Goal: Task Accomplishment & Management: Complete application form

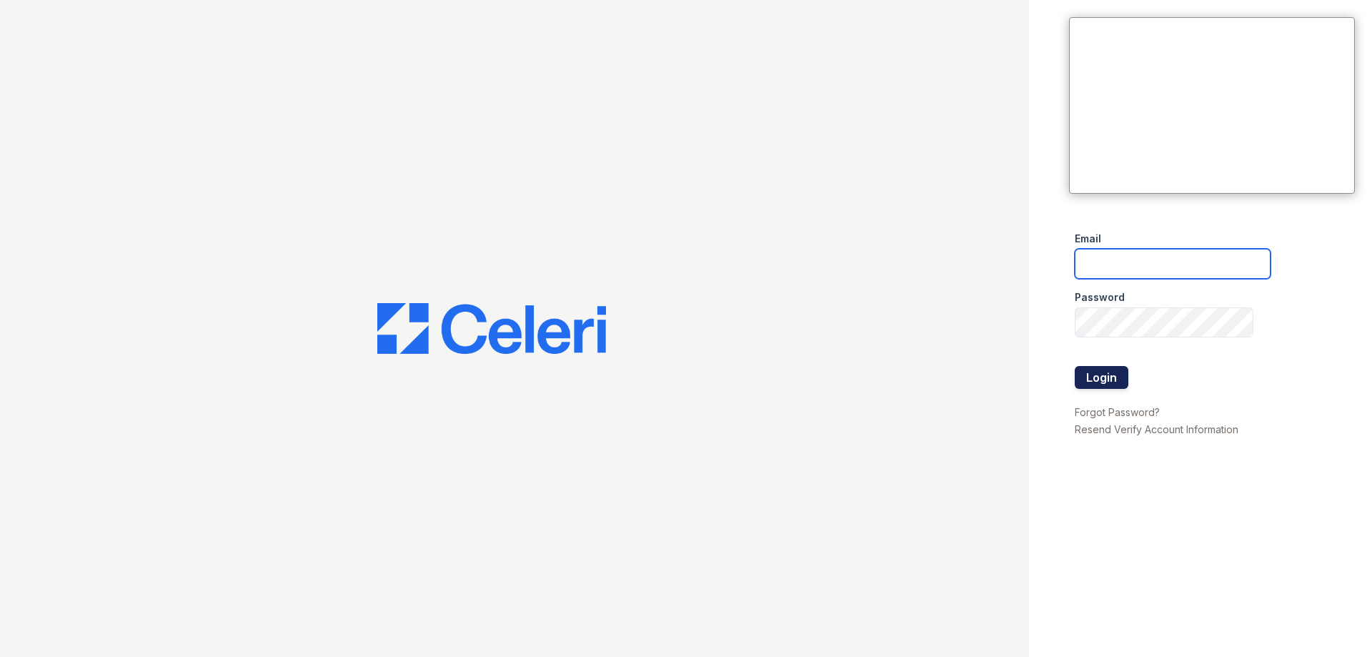
type input "[EMAIL_ADDRESS][DOMAIN_NAME]"
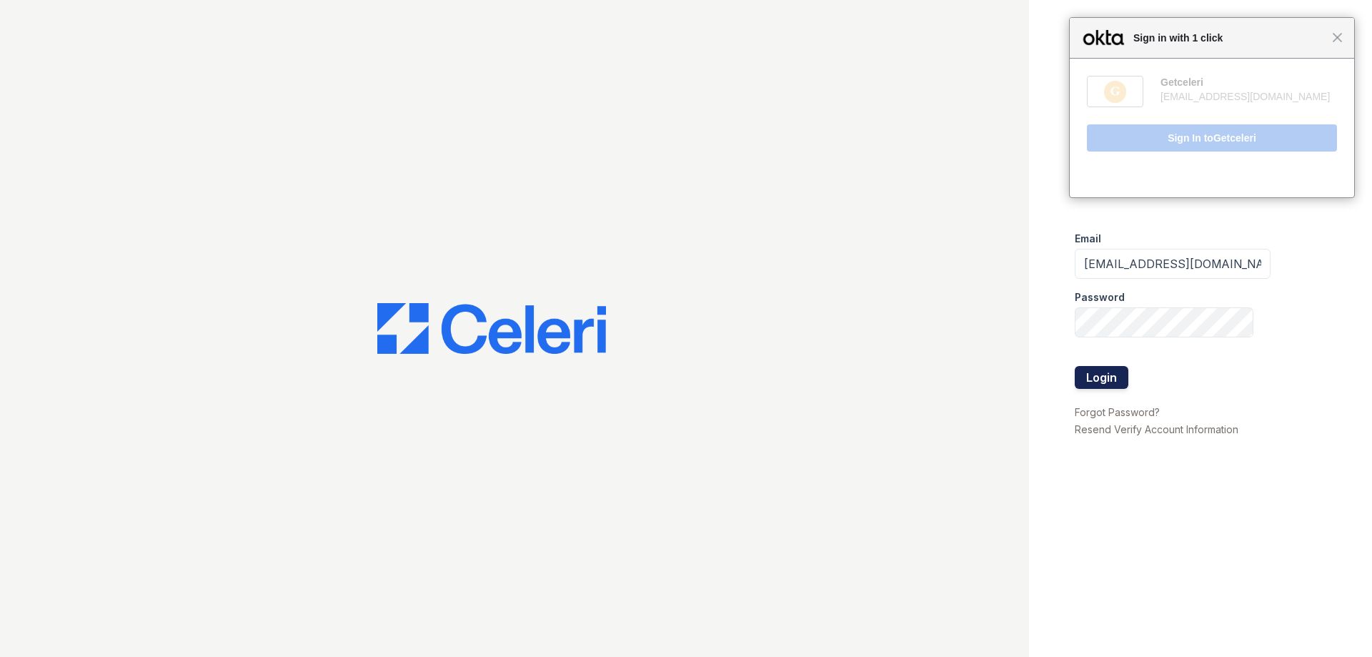
click at [1101, 374] on button "Login" at bounding box center [1102, 377] width 54 height 23
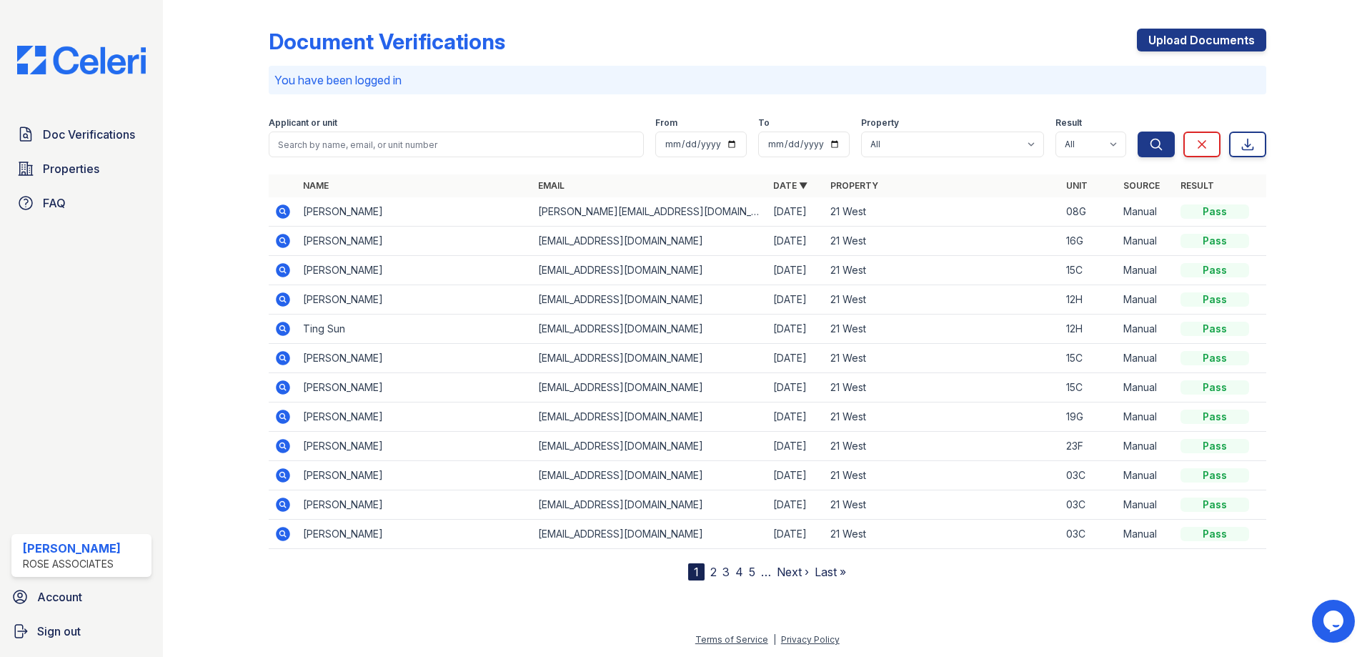
click at [1230, 26] on div "Document Verifications Upload Documents You have been logged in Filter Applican…" at bounding box center [768, 293] width 998 height 575
click at [1214, 37] on link "Upload Documents" at bounding box center [1201, 40] width 129 height 23
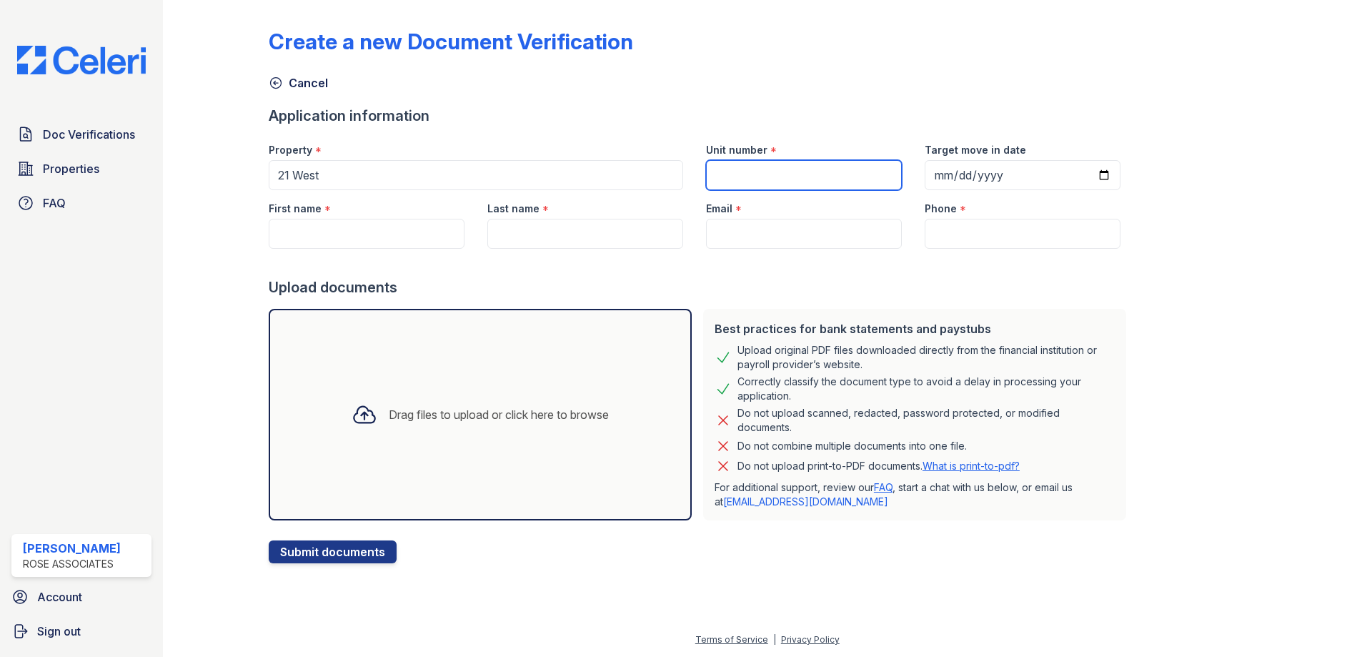
click at [758, 171] on input "Unit number" at bounding box center [804, 175] width 196 height 30
type input "04m"
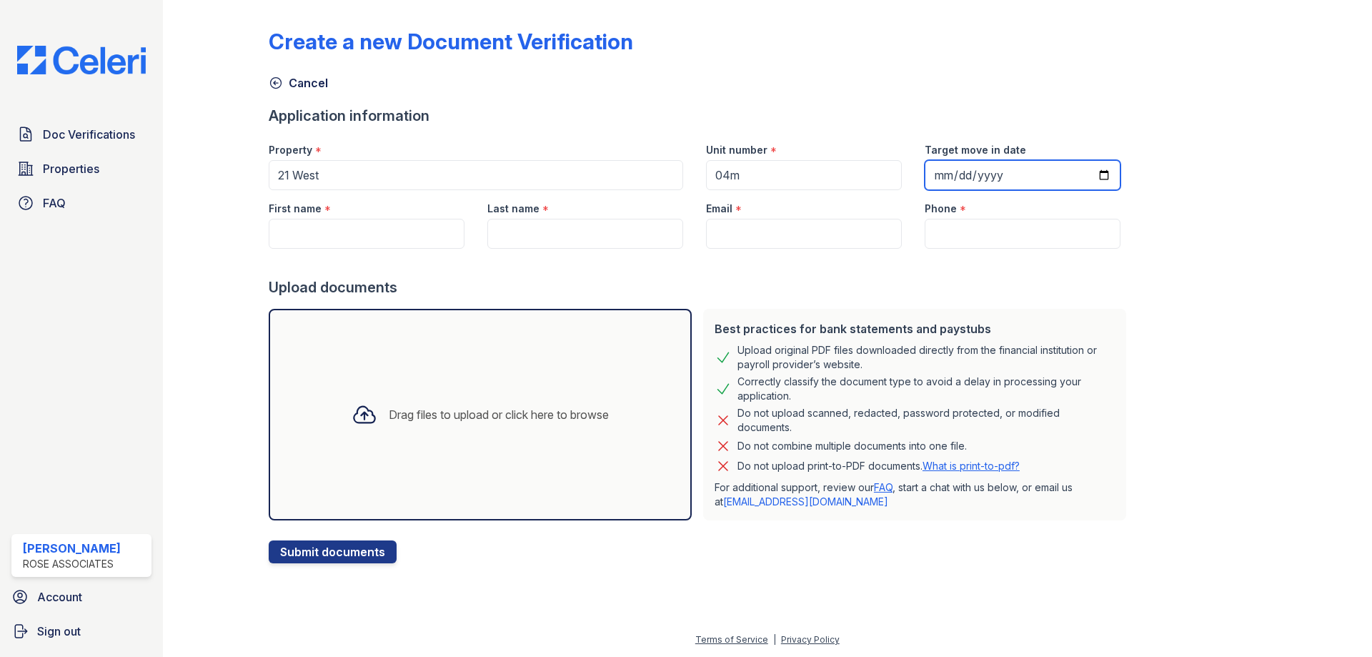
click at [931, 176] on input "Target move in date" at bounding box center [1023, 175] width 196 height 30
click at [1082, 174] on input "Target move in date" at bounding box center [1023, 175] width 196 height 30
type input "2025-10-01"
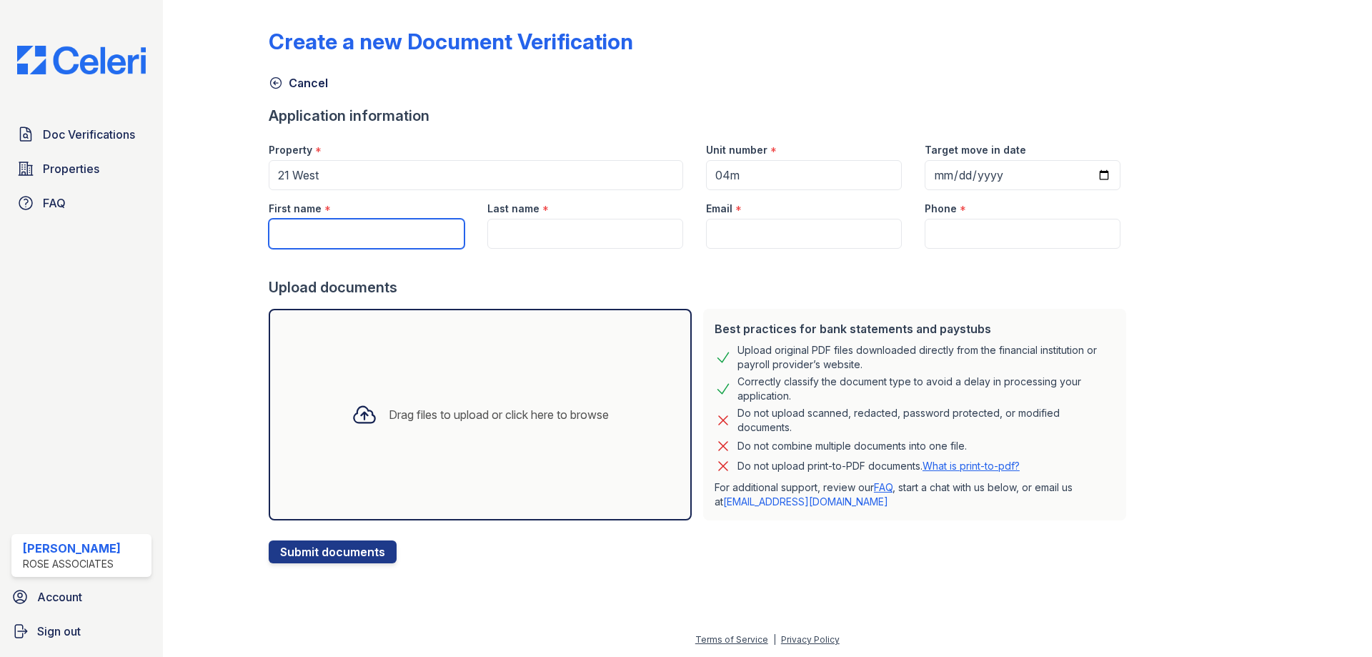
click at [350, 234] on input "First name" at bounding box center [367, 234] width 196 height 30
type input "[GEOGRAPHIC_DATA]"
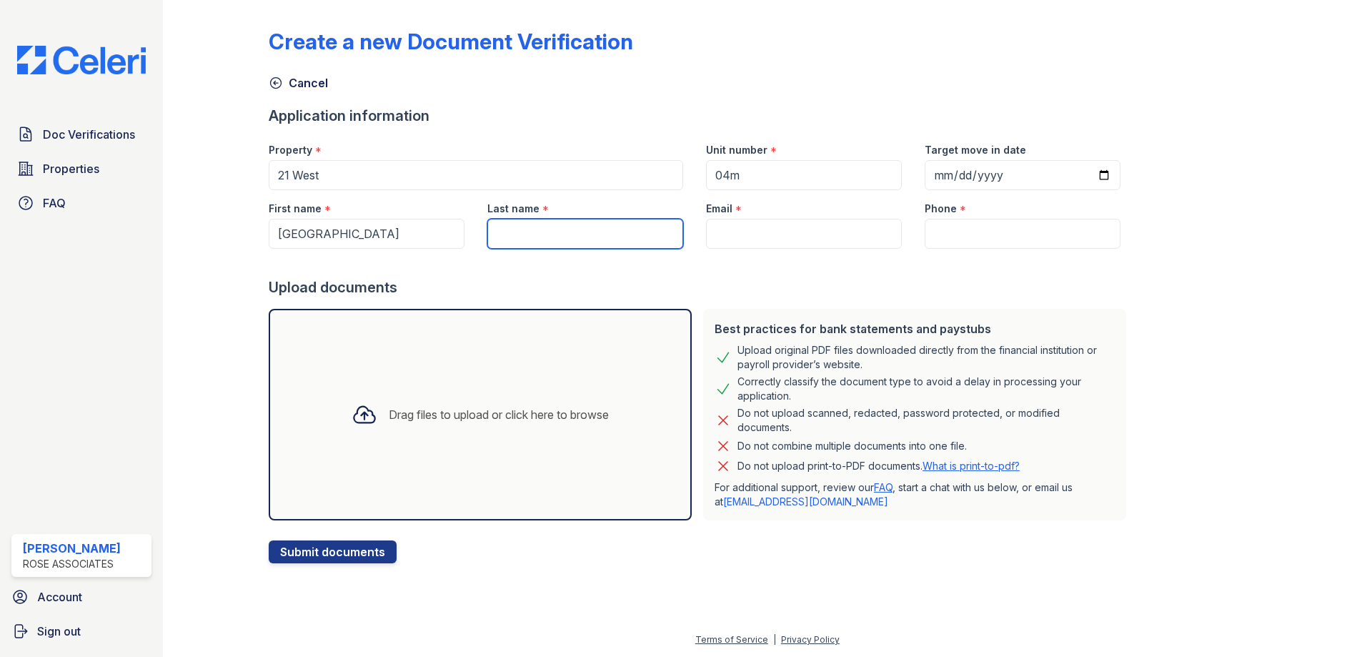
click at [500, 234] on input "Last name" at bounding box center [585, 234] width 196 height 30
type input "Winter"
click at [715, 246] on input "Email" at bounding box center [804, 234] width 196 height 30
paste input "[EMAIL_ADDRESS][DOMAIN_NAME]"
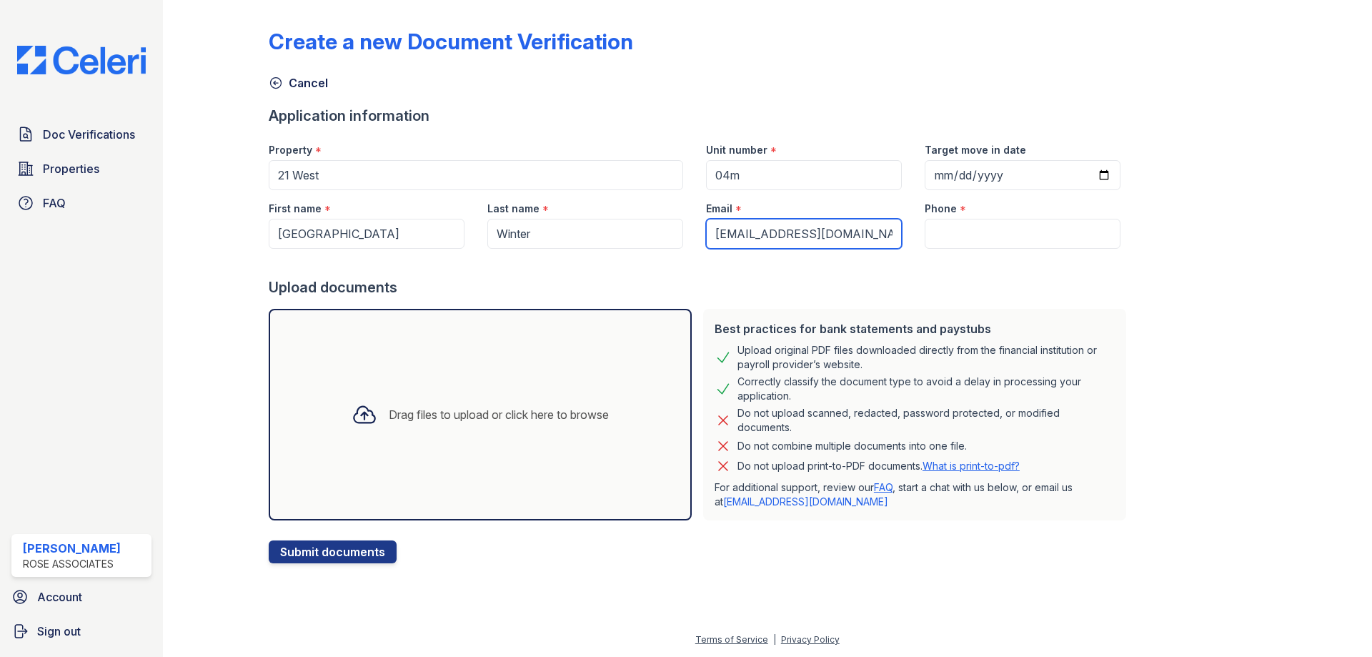
type input "[EMAIL_ADDRESS][DOMAIN_NAME]"
paste input "(561) 229-9758"
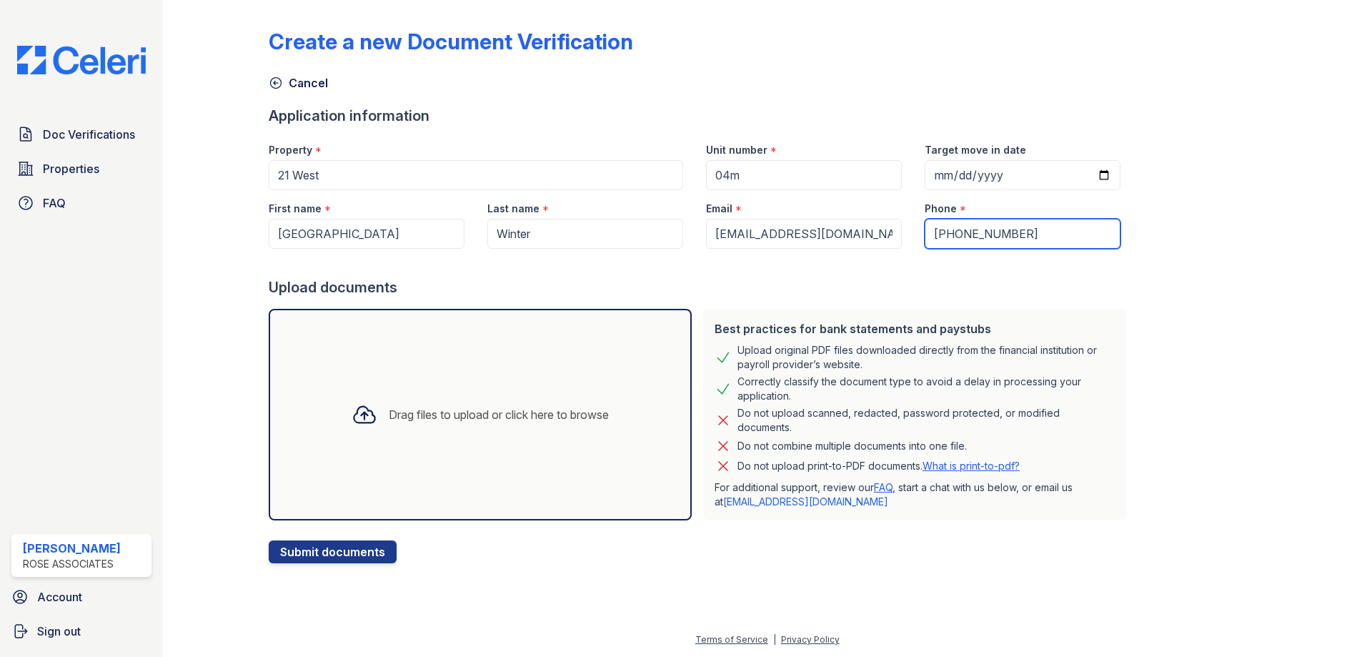
type input "(561) 229-9758"
click at [352, 424] on icon at bounding box center [365, 415] width 26 height 26
click at [359, 416] on icon at bounding box center [365, 415] width 26 height 26
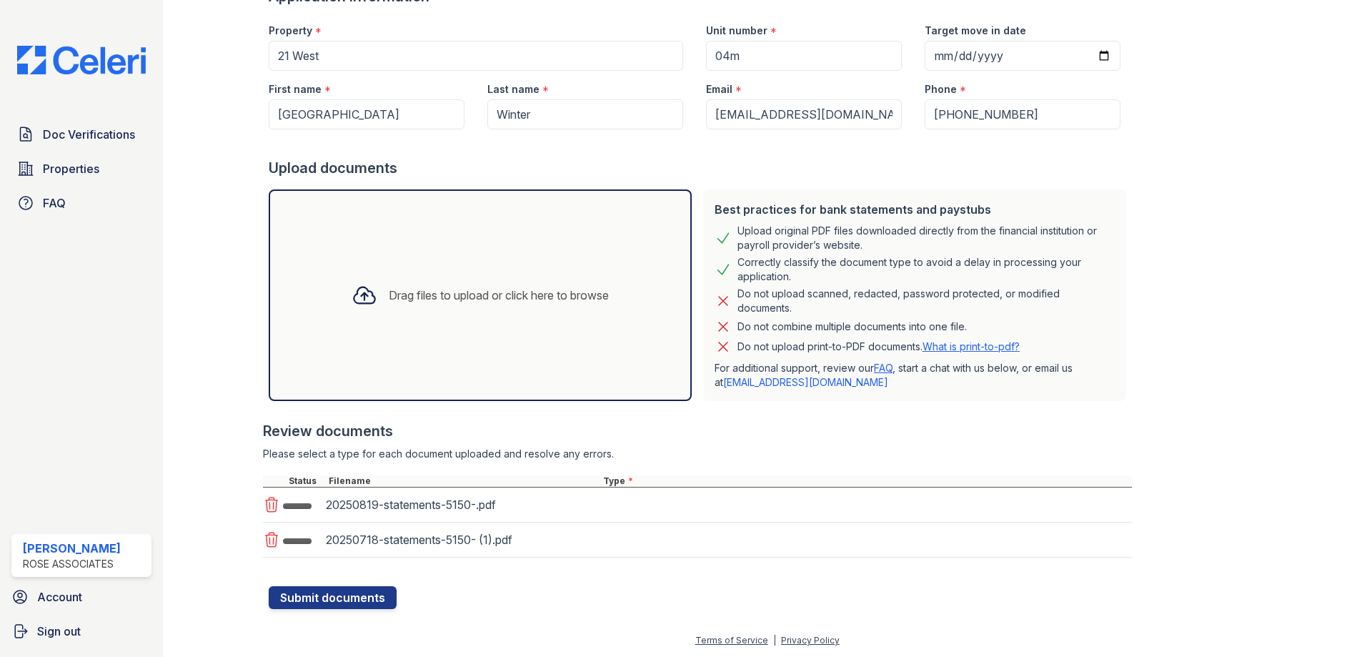
scroll to position [120, 0]
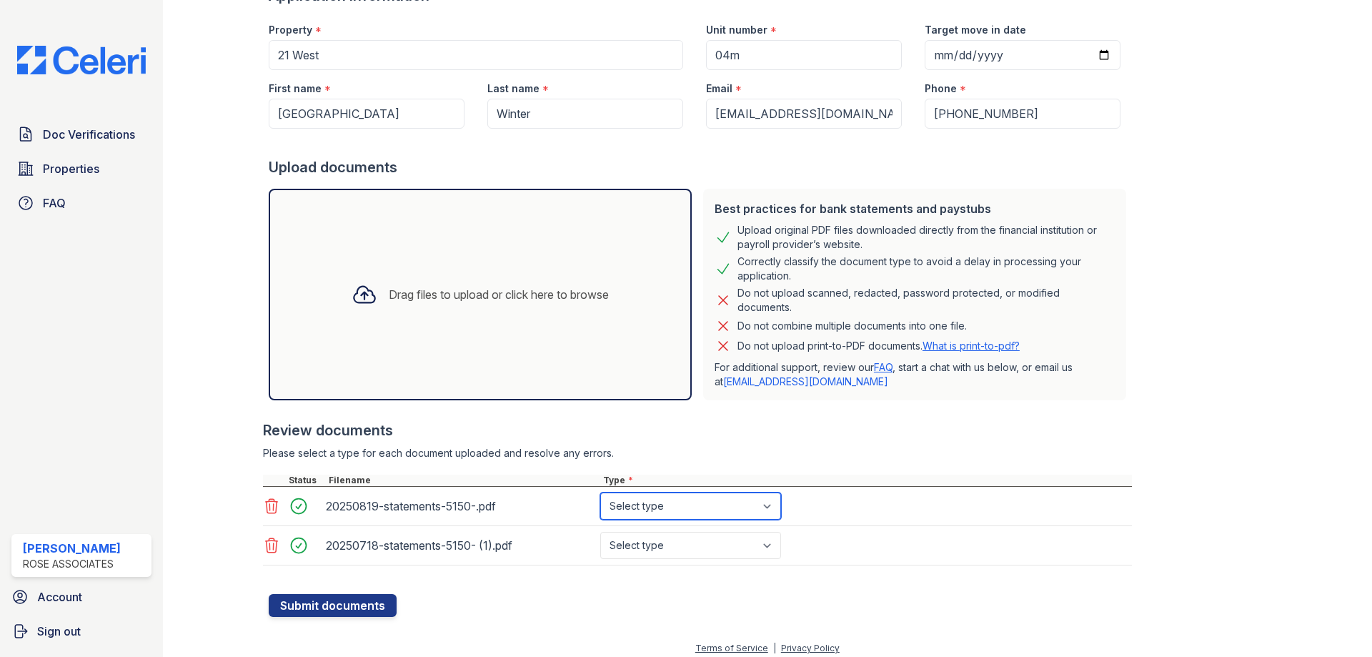
click at [650, 510] on select "Select type Paystub Bank Statement Offer Letter Tax Documents Benefit Award Let…" at bounding box center [690, 505] width 181 height 27
select select "bank_statement"
click at [600, 492] on select "Select type Paystub Bank Statement Offer Letter Tax Documents Benefit Award Let…" at bounding box center [690, 505] width 181 height 27
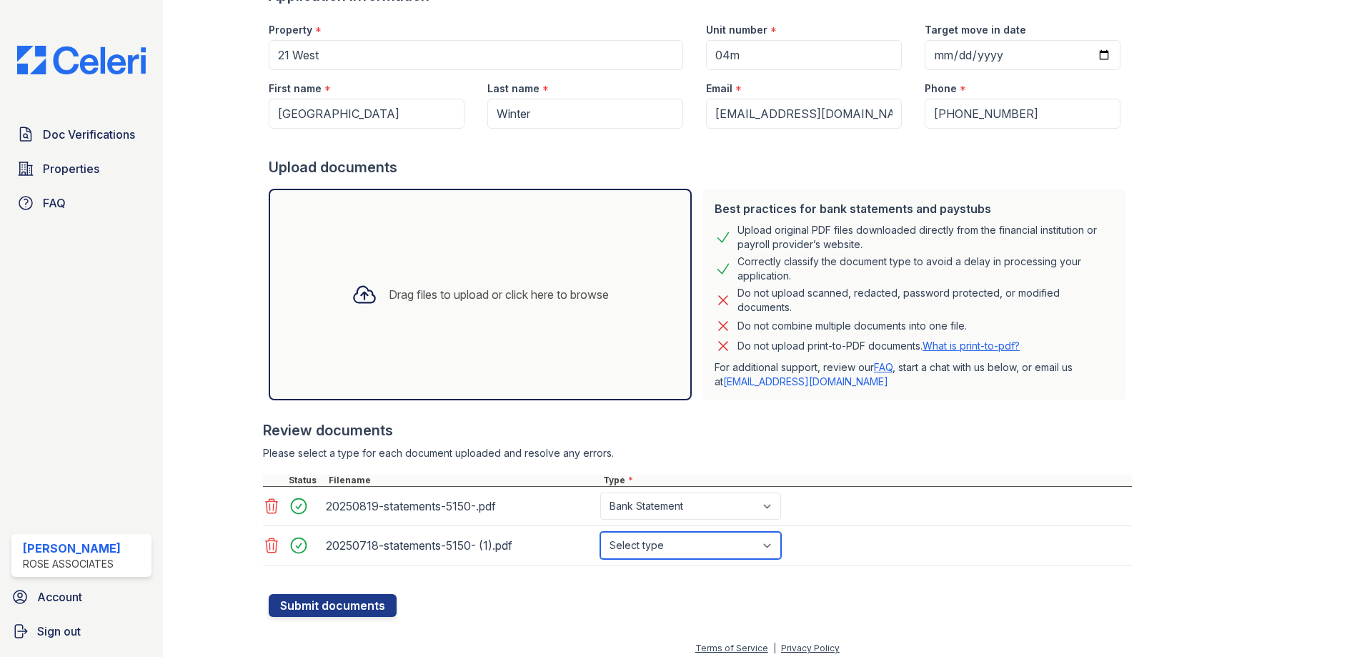
click at [675, 544] on select "Select type Paystub Bank Statement Offer Letter Tax Documents Benefit Award Let…" at bounding box center [690, 545] width 181 height 27
select select "bank_statement"
click at [600, 532] on select "Select type Paystub Bank Statement Offer Letter Tax Documents Benefit Award Let…" at bounding box center [690, 545] width 181 height 27
click at [354, 295] on icon at bounding box center [364, 295] width 21 height 16
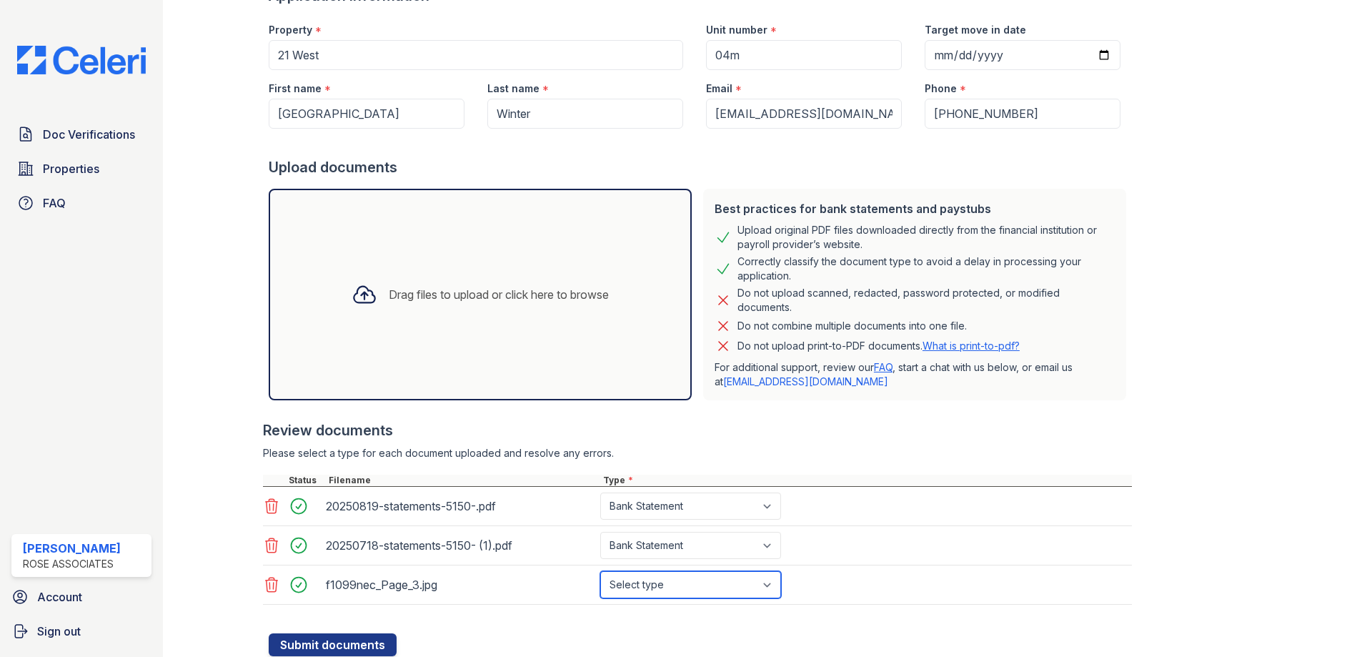
click at [645, 587] on select "Select type Paystub Bank Statement Offer Letter Tax Documents Benefit Award Let…" at bounding box center [690, 584] width 181 height 27
select select "paystub"
click at [600, 571] on select "Select type Paystub Bank Statement Offer Letter Tax Documents Benefit Award Let…" at bounding box center [690, 584] width 181 height 27
click at [311, 651] on button "Submit documents" at bounding box center [333, 644] width 128 height 23
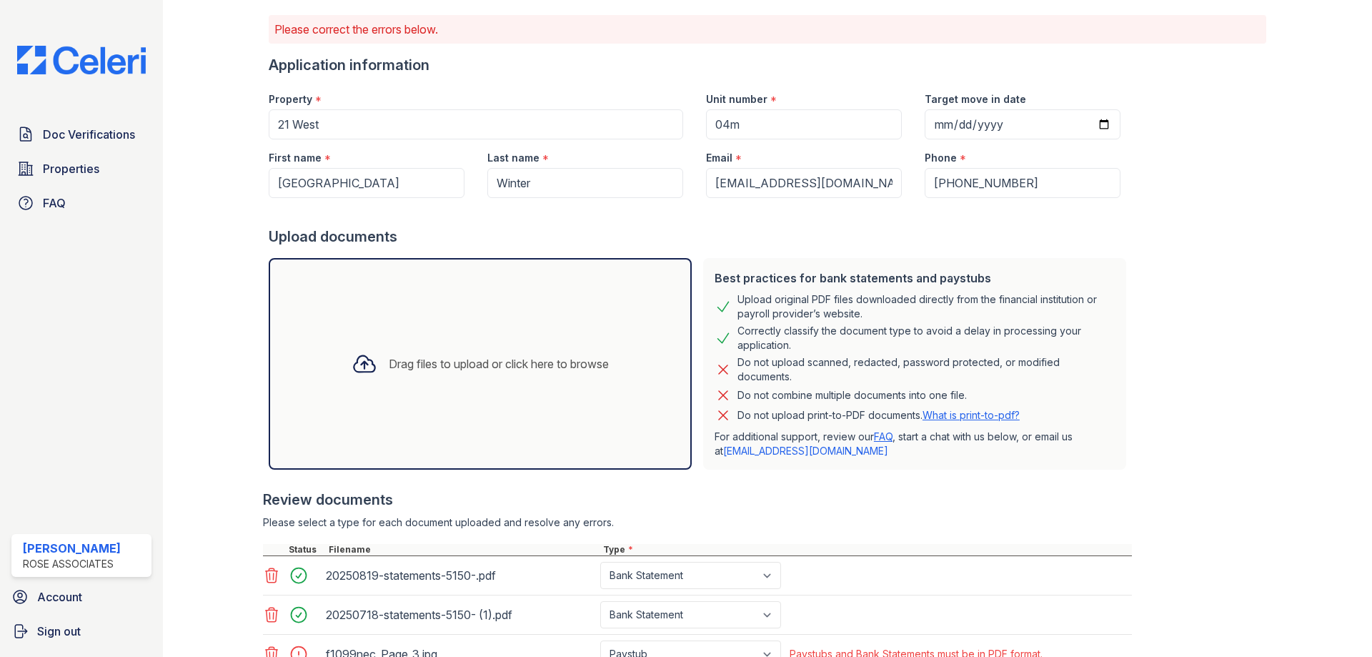
scroll to position [208, 0]
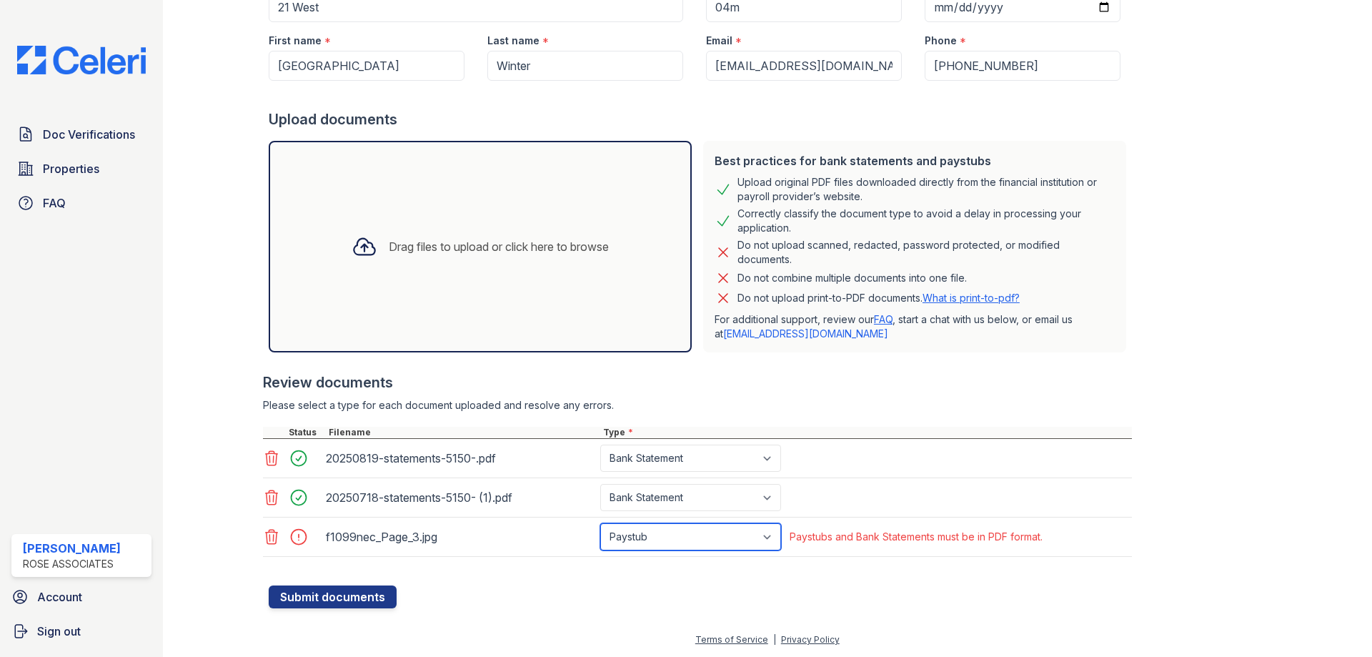
click at [723, 540] on select "Paystub Bank Statement Offer Letter Tax Documents Benefit Award Letter Investme…" at bounding box center [690, 536] width 181 height 27
select select "tax_documents"
click at [600, 523] on select "Paystub Bank Statement Offer Letter Tax Documents Benefit Award Letter Investme…" at bounding box center [690, 536] width 181 height 27
click at [298, 597] on button "Submit documents" at bounding box center [333, 596] width 128 height 23
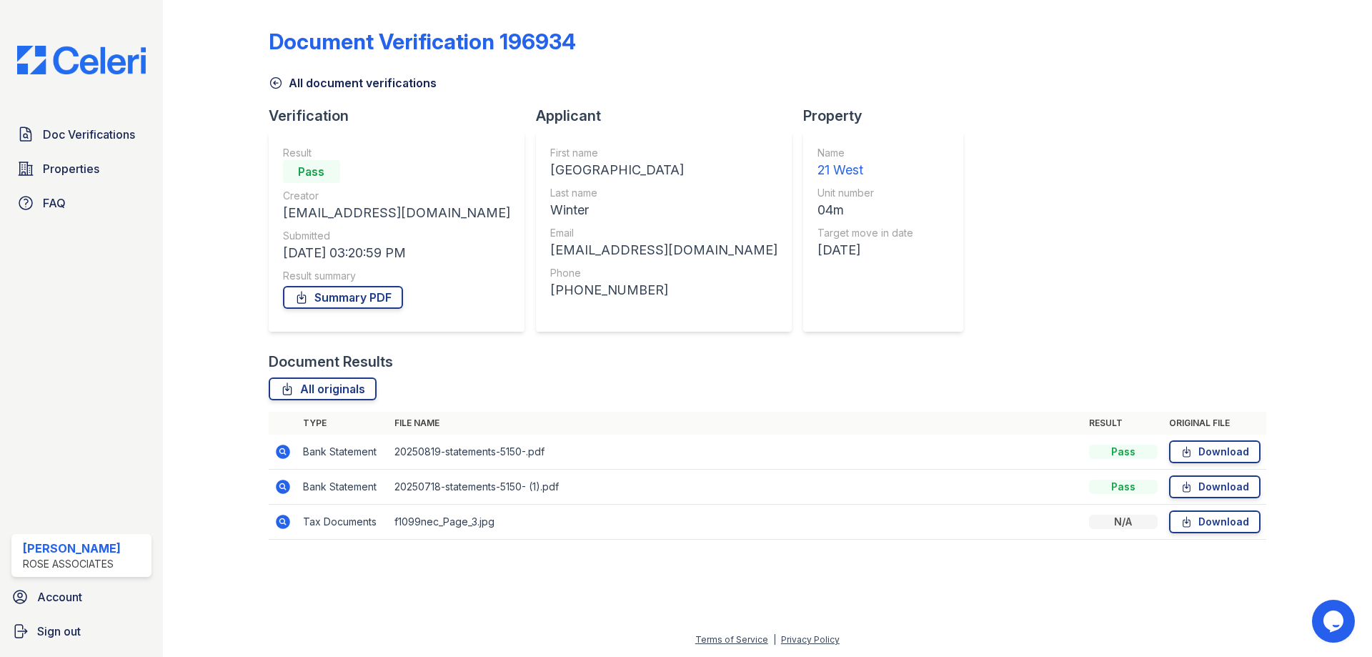
click at [918, 588] on div at bounding box center [768, 604] width 1164 height 54
